Goal: Task Accomplishment & Management: Use online tool/utility

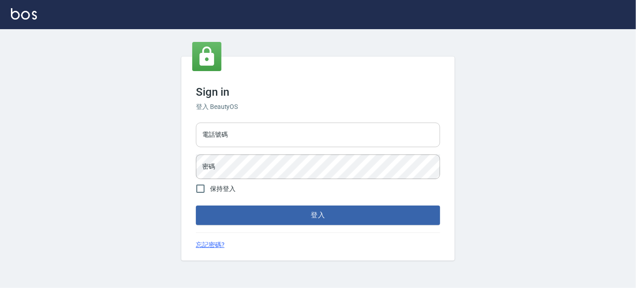
drag, startPoint x: 0, startPoint y: 0, endPoint x: 281, endPoint y: 128, distance: 309.0
click at [281, 128] on input "電話號碼" at bounding box center [318, 135] width 244 height 25
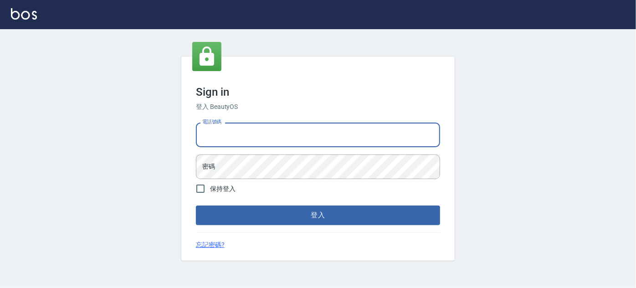
type input "5371198"
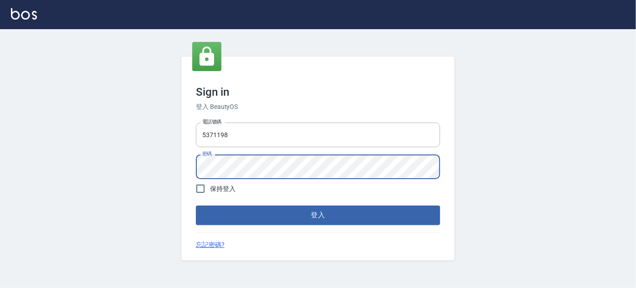
click at [196, 205] on button "登入" at bounding box center [318, 214] width 244 height 19
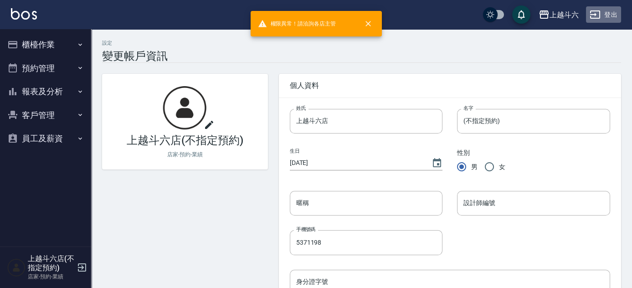
click at [606, 18] on button "登出" at bounding box center [603, 14] width 35 height 17
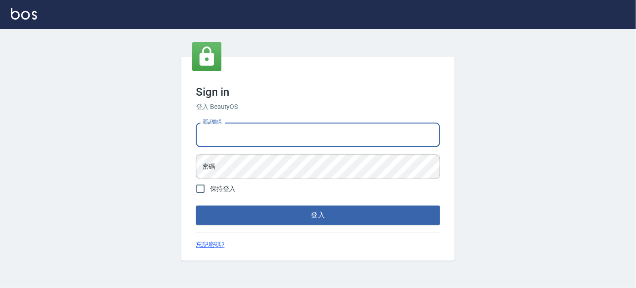
click at [376, 137] on input "電話號碼" at bounding box center [318, 135] width 244 height 25
type input "5378082"
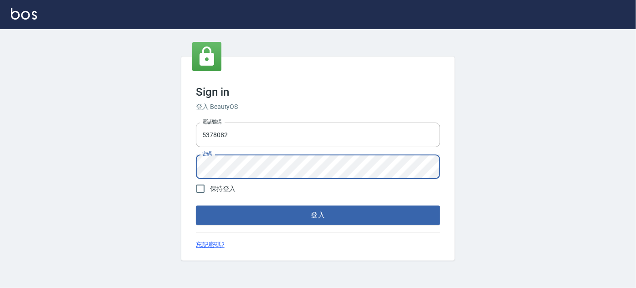
click at [196, 205] on button "登入" at bounding box center [318, 214] width 244 height 19
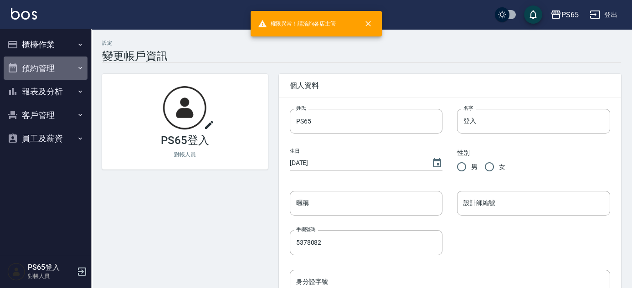
click at [53, 65] on button "預約管理" at bounding box center [46, 68] width 84 height 24
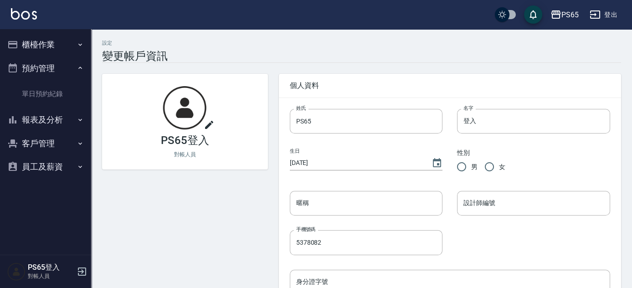
click at [49, 42] on button "櫃檯作業" at bounding box center [46, 45] width 84 height 24
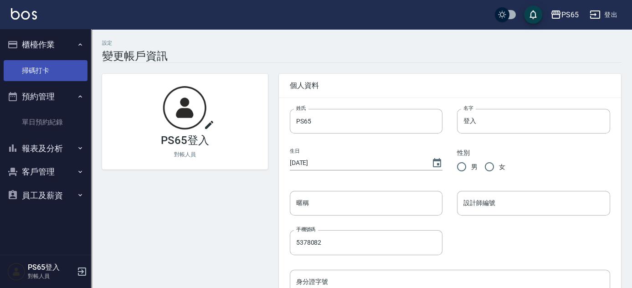
click at [51, 68] on link "掃碼打卡" at bounding box center [46, 70] width 84 height 21
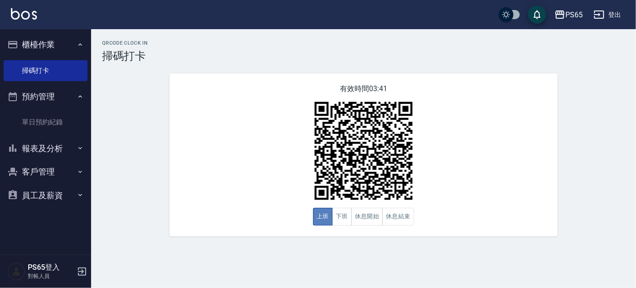
click at [323, 216] on button "上班" at bounding box center [323, 217] width 20 height 18
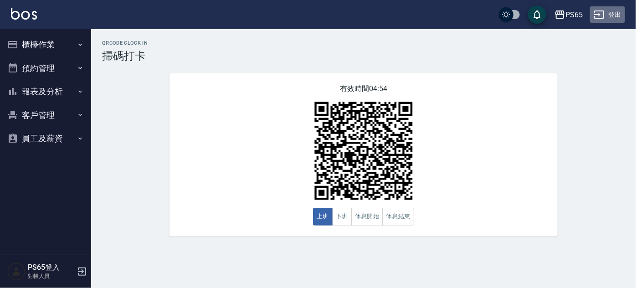
click at [613, 16] on button "登出" at bounding box center [607, 14] width 35 height 17
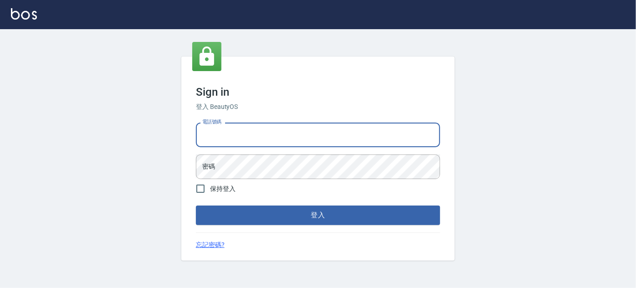
click at [302, 143] on input "電話號碼" at bounding box center [318, 135] width 244 height 25
type input "5371198"
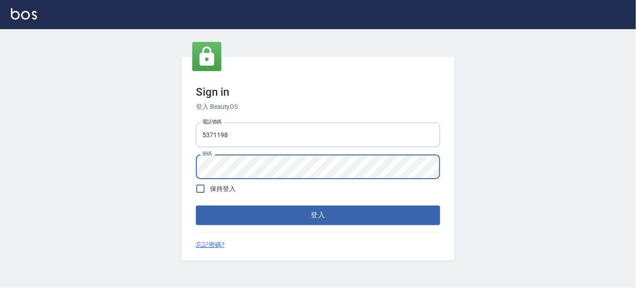
click at [196, 205] on button "登入" at bounding box center [318, 214] width 244 height 19
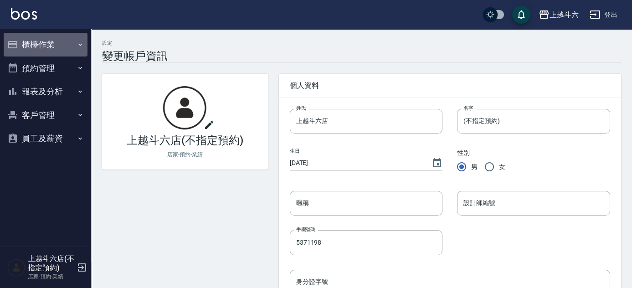
click at [65, 37] on button "櫃檯作業" at bounding box center [46, 45] width 84 height 24
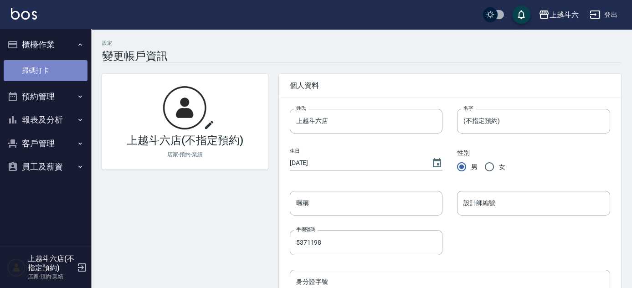
click at [59, 71] on link "掃碼打卡" at bounding box center [46, 70] width 84 height 21
